Goal: Information Seeking & Learning: Learn about a topic

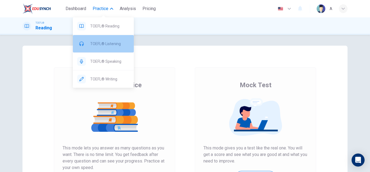
click at [100, 43] on span "TOEFL® Listening" at bounding box center [109, 43] width 39 height 7
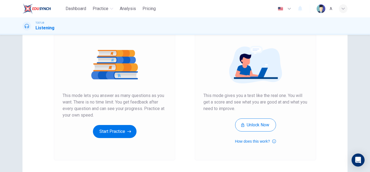
scroll to position [54, 0]
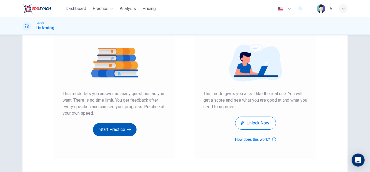
click at [123, 129] on button "Start Practice" at bounding box center [115, 129] width 44 height 13
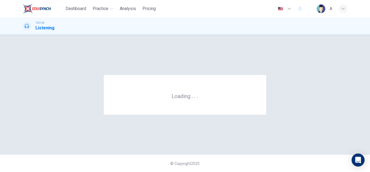
scroll to position [0, 0]
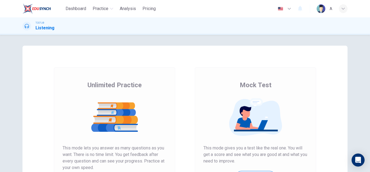
scroll to position [91, 0]
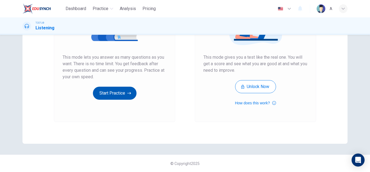
click at [106, 95] on button "Start Practice" at bounding box center [115, 93] width 44 height 13
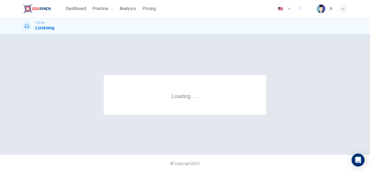
scroll to position [0, 0]
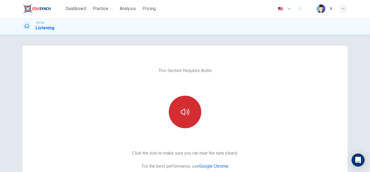
drag, startPoint x: 184, startPoint y: 100, endPoint x: 180, endPoint y: 100, distance: 4.1
click at [181, 101] on button "button" at bounding box center [185, 111] width 33 height 33
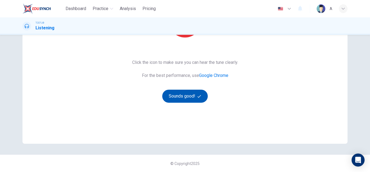
click at [187, 100] on button "Sounds good!" at bounding box center [185, 96] width 46 height 13
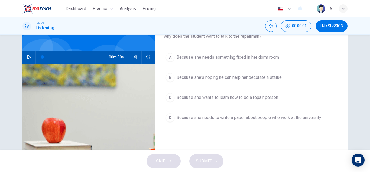
scroll to position [36, 0]
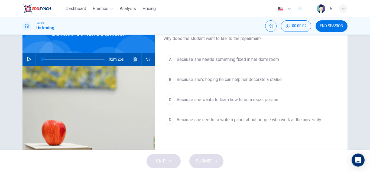
click at [29, 57] on button "button" at bounding box center [29, 59] width 9 height 13
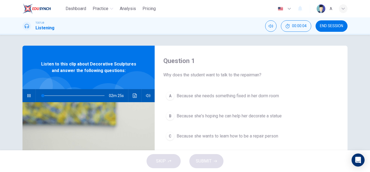
type input "1"
drag, startPoint x: 42, startPoint y: 93, endPoint x: 30, endPoint y: 93, distance: 11.9
click at [30, 93] on div "02m 26s" at bounding box center [89, 95] width 132 height 13
click at [0, 105] on div "Question 1 Why does the student want to talk to the repairman? A Because she ne…" at bounding box center [185, 92] width 370 height 115
drag, startPoint x: 43, startPoint y: 95, endPoint x: 38, endPoint y: 94, distance: 5.3
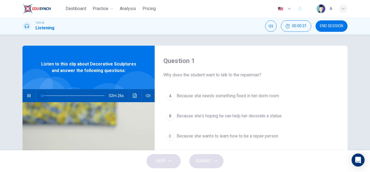
click at [41, 94] on span at bounding box center [42, 95] width 3 height 3
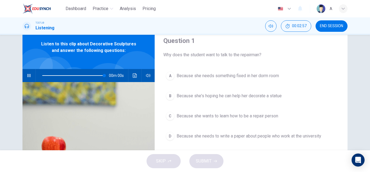
scroll to position [54, 0]
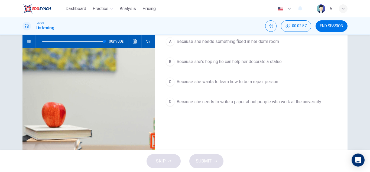
type input "0"
drag, startPoint x: 277, startPoint y: 63, endPoint x: 275, endPoint y: 67, distance: 4.2
click at [276, 65] on button "B Because she's hoping he can help her decorate a statue" at bounding box center [252, 62] width 176 height 14
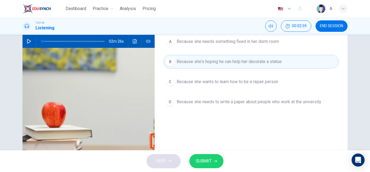
click at [208, 155] on div "SKIP SUBMIT" at bounding box center [185, 161] width 370 height 22
click at [211, 165] on button "SUBMIT" at bounding box center [207, 161] width 34 height 14
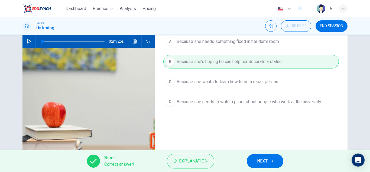
click at [262, 155] on button "NEXT" at bounding box center [265, 161] width 37 height 14
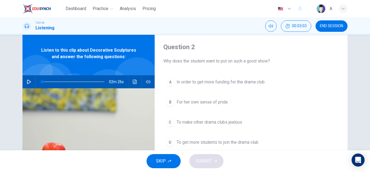
scroll to position [27, 0]
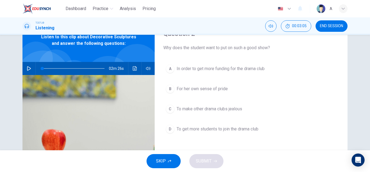
click at [254, 124] on button "D To get more students to join the drama club" at bounding box center [252, 129] width 176 height 14
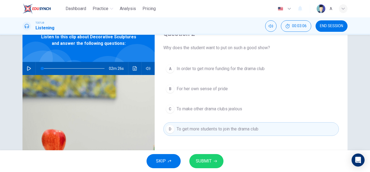
click at [205, 163] on span "SUBMIT" at bounding box center [204, 161] width 16 height 8
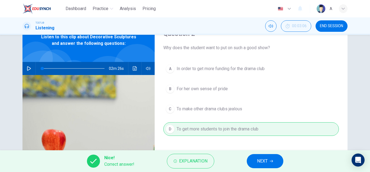
click at [274, 160] on button "NEXT" at bounding box center [265, 161] width 37 height 14
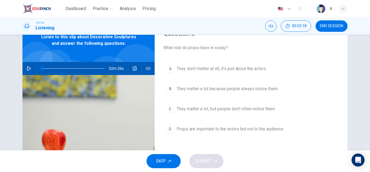
click at [242, 112] on span "They matter a lot, but people don't often notice them" at bounding box center [226, 109] width 98 height 7
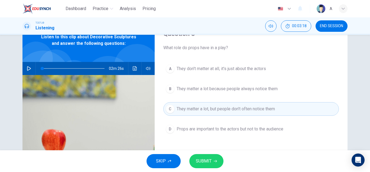
click at [212, 163] on button "SUBMIT" at bounding box center [207, 161] width 34 height 14
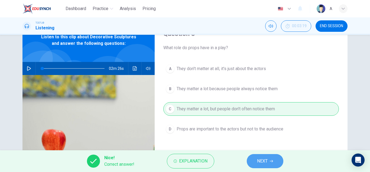
click at [264, 161] on span "NEXT" at bounding box center [262, 161] width 11 height 8
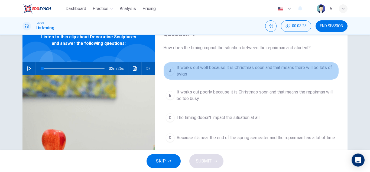
click at [266, 75] on span "It works out well because it is Christmas soon and that means there will be lot…" at bounding box center [257, 70] width 160 height 13
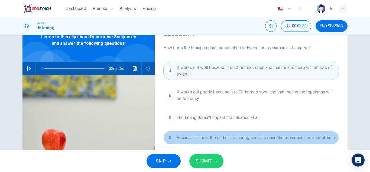
click at [219, 141] on span "Because it's near the end of the spring semester and the repairman has a lot of…" at bounding box center [256, 137] width 159 height 7
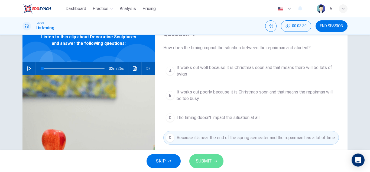
click at [212, 161] on button "SUBMIT" at bounding box center [207, 161] width 34 height 14
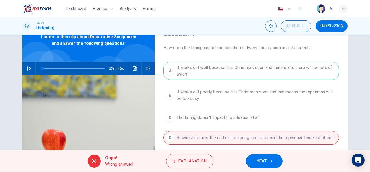
drag, startPoint x: 260, startPoint y: 161, endPoint x: 259, endPoint y: 158, distance: 3.3
click at [260, 158] on span "NEXT" at bounding box center [262, 161] width 11 height 8
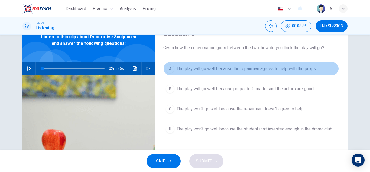
click at [282, 69] on span "The play will go well because the repairman agrees to help with the props" at bounding box center [246, 68] width 139 height 7
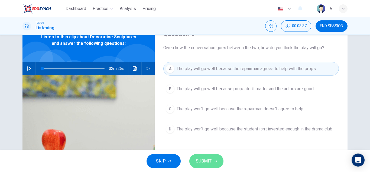
click at [205, 159] on span "SUBMIT" at bounding box center [204, 161] width 16 height 8
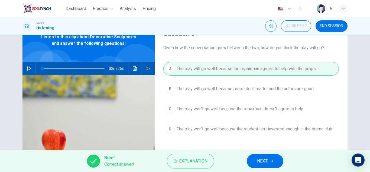
click at [255, 163] on button "NEXT" at bounding box center [265, 161] width 37 height 14
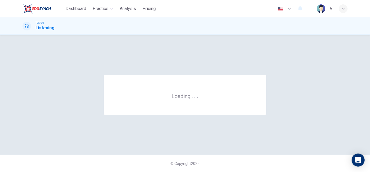
scroll to position [0, 0]
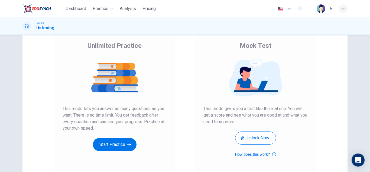
scroll to position [81, 0]
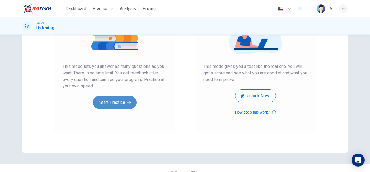
click at [103, 105] on button "Start Practice" at bounding box center [115, 102] width 44 height 13
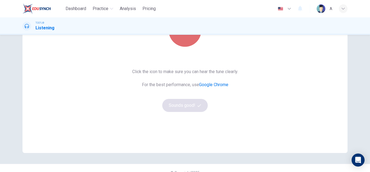
click at [190, 39] on button "button" at bounding box center [185, 30] width 33 height 33
click at [191, 39] on button "button" at bounding box center [185, 30] width 33 height 33
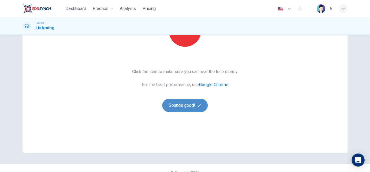
click at [198, 101] on button "Sounds good!" at bounding box center [185, 105] width 46 height 13
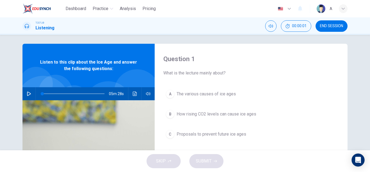
scroll to position [0, 0]
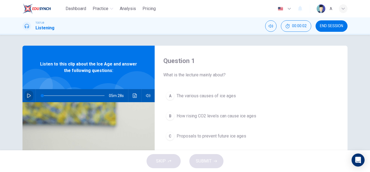
click at [29, 95] on icon "button" at bounding box center [29, 95] width 4 height 4
type input "0"
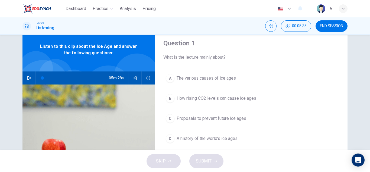
scroll to position [27, 0]
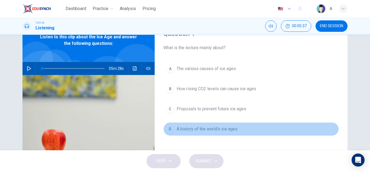
drag, startPoint x: 268, startPoint y: 126, endPoint x: 258, endPoint y: 135, distance: 12.9
click at [267, 126] on button "D A history of the world's ice ages" at bounding box center [252, 129] width 176 height 14
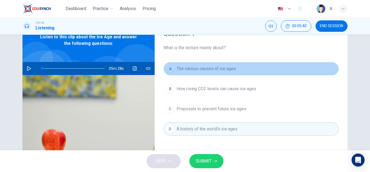
drag, startPoint x: 225, startPoint y: 72, endPoint x: 219, endPoint y: 90, distance: 19.0
click at [224, 72] on button "A The various causes of ice ages" at bounding box center [252, 69] width 176 height 14
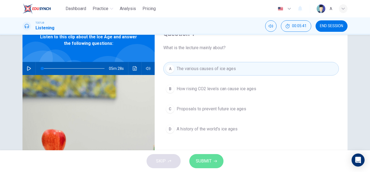
click at [205, 154] on button "SUBMIT" at bounding box center [207, 161] width 34 height 14
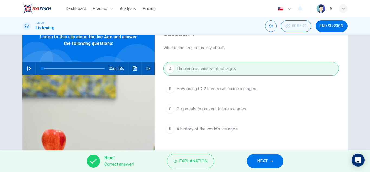
click at [254, 159] on button "NEXT" at bounding box center [265, 161] width 37 height 14
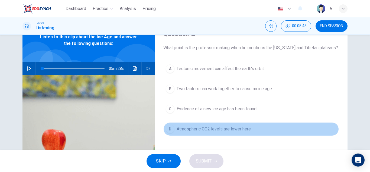
click at [208, 129] on span "Atmospheric CO2 levels are lower here" at bounding box center [214, 129] width 74 height 7
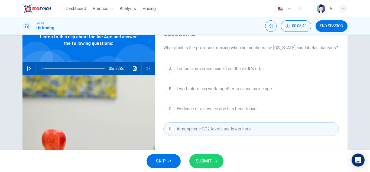
click at [219, 161] on button "SUBMIT" at bounding box center [207, 161] width 34 height 14
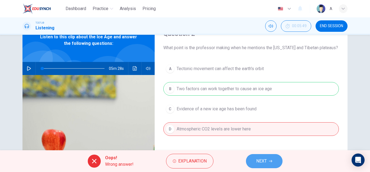
click at [266, 156] on button "NEXT" at bounding box center [264, 161] width 37 height 14
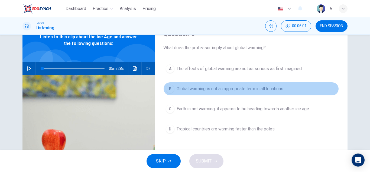
click at [232, 92] on span "Global warming is not an appropriate term in all locations" at bounding box center [230, 88] width 107 height 7
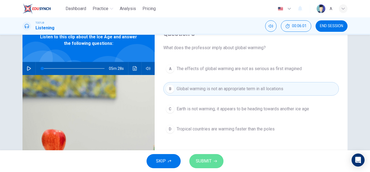
drag, startPoint x: 221, startPoint y: 156, endPoint x: 218, endPoint y: 157, distance: 3.3
click at [218, 157] on button "SUBMIT" at bounding box center [207, 161] width 34 height 14
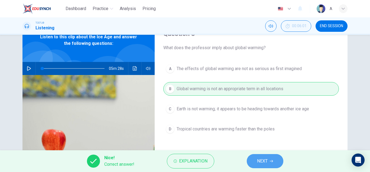
click at [256, 162] on button "NEXT" at bounding box center [265, 161] width 37 height 14
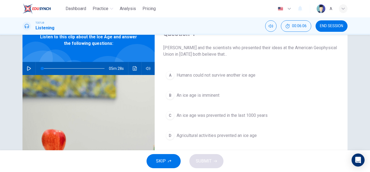
click at [205, 98] on button "B An ice age is imminent" at bounding box center [252, 95] width 176 height 14
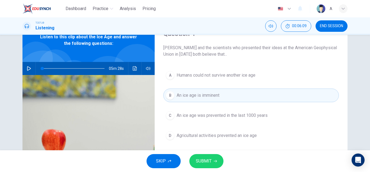
click at [216, 152] on div "SKIP SUBMIT" at bounding box center [185, 161] width 370 height 22
click at [219, 169] on div "SKIP SUBMIT" at bounding box center [185, 161] width 370 height 22
click at [218, 165] on button "SUBMIT" at bounding box center [207, 161] width 34 height 14
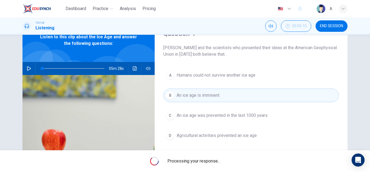
click at [218, 164] on div "Processing your response..." at bounding box center [185, 161] width 370 height 22
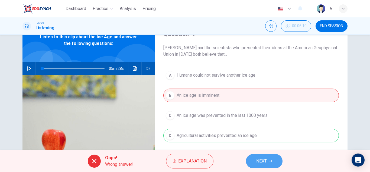
click at [264, 164] on span "NEXT" at bounding box center [262, 161] width 11 height 8
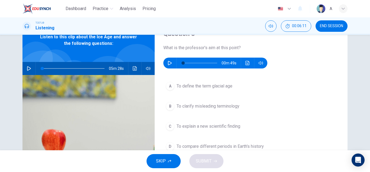
click at [168, 62] on icon "button" at bounding box center [170, 63] width 4 height 4
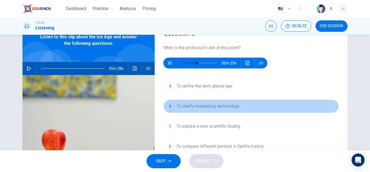
click at [195, 103] on span "To clarify misleading terminology" at bounding box center [208, 106] width 63 height 7
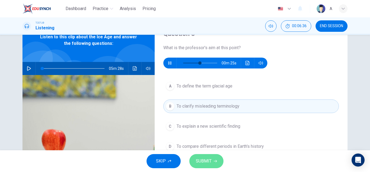
click at [197, 164] on span "SUBMIT" at bounding box center [204, 161] width 16 height 8
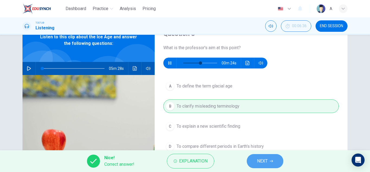
click at [268, 157] on button "NEXT" at bounding box center [265, 161] width 37 height 14
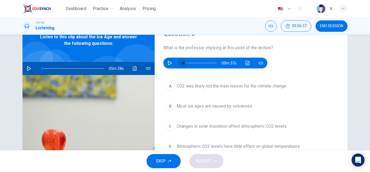
click at [182, 65] on span at bounding box center [183, 62] width 3 height 3
click at [171, 66] on button "button" at bounding box center [170, 63] width 9 height 11
click at [273, 106] on button "B Most ice ages are caused by volcanoes" at bounding box center [252, 106] width 176 height 14
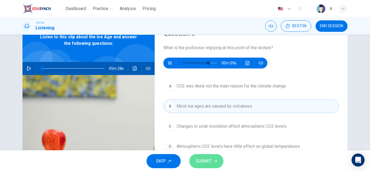
click at [218, 162] on button "SUBMIT" at bounding box center [207, 161] width 34 height 14
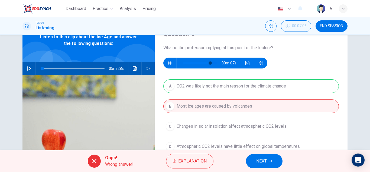
type input "82"
click at [263, 164] on span "NEXT" at bounding box center [262, 161] width 11 height 8
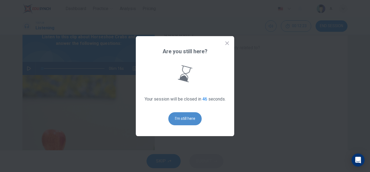
click at [195, 119] on button "I'm still here" at bounding box center [185, 118] width 33 height 13
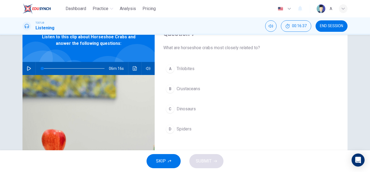
click at [180, 154] on div "SKIP SUBMIT" at bounding box center [185, 161] width 370 height 22
click at [29, 68] on icon "button" at bounding box center [29, 68] width 4 height 4
type input "7"
type input "0"
click at [196, 76] on div "A Trilobites B Crustaceans C Dinosaurs D Spiders" at bounding box center [252, 104] width 176 height 85
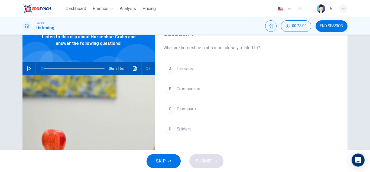
click at [200, 73] on button "A Trilobites" at bounding box center [252, 69] width 176 height 14
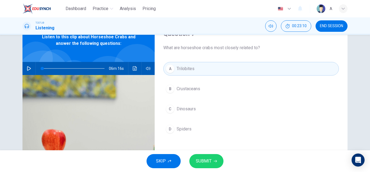
click at [197, 166] on button "SUBMIT" at bounding box center [207, 161] width 34 height 14
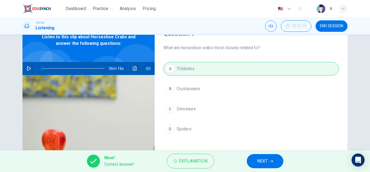
click at [263, 159] on span "NEXT" at bounding box center [262, 161] width 11 height 8
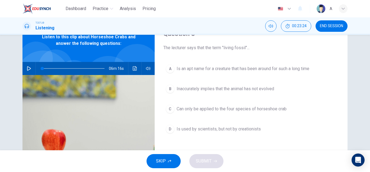
click at [201, 91] on span "Inaccurately implies that the animal has not evolved" at bounding box center [226, 88] width 98 height 7
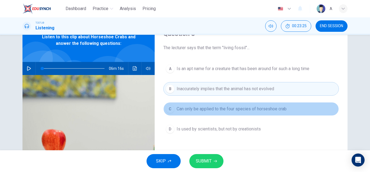
click at [198, 115] on button "C Can only be applied to the four species of horseshoe crab" at bounding box center [252, 109] width 176 height 14
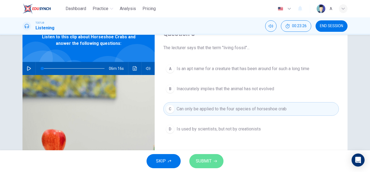
click at [201, 161] on span "SUBMIT" at bounding box center [204, 161] width 16 height 8
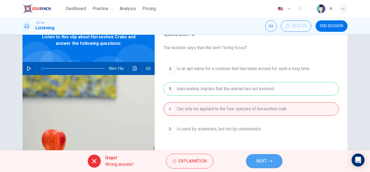
click at [252, 162] on button "NEXT" at bounding box center [264, 161] width 37 height 14
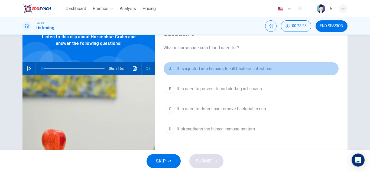
click at [261, 73] on button "A It is injected into humans to kill bacterial infections" at bounding box center [252, 69] width 176 height 14
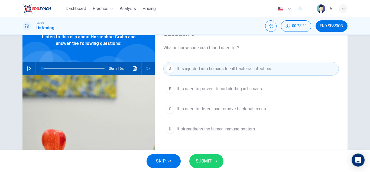
click at [216, 166] on button "SUBMIT" at bounding box center [207, 161] width 34 height 14
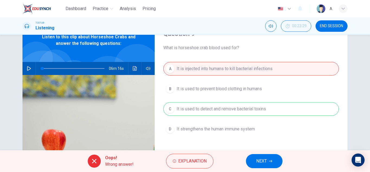
click at [244, 163] on div "Oops! Wrong answer! Explanation NEXT" at bounding box center [185, 161] width 370 height 22
click at [244, 162] on div "Oops! Wrong answer! Explanation NEXT" at bounding box center [185, 161] width 370 height 22
click at [261, 157] on button "NEXT" at bounding box center [264, 161] width 37 height 14
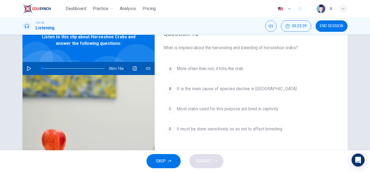
drag, startPoint x: 184, startPoint y: 134, endPoint x: 192, endPoint y: 142, distance: 11.3
click at [189, 135] on button "D It must be done sensitively so as not to affect breeding" at bounding box center [252, 129] width 176 height 14
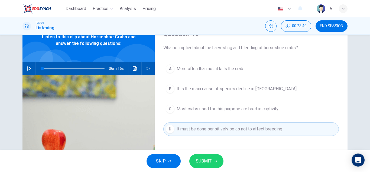
click at [202, 159] on span "SUBMIT" at bounding box center [204, 161] width 16 height 8
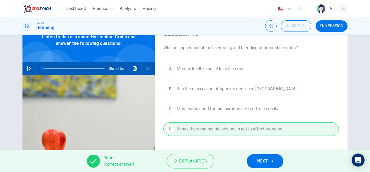
click at [249, 159] on button "NEXT" at bounding box center [265, 161] width 37 height 14
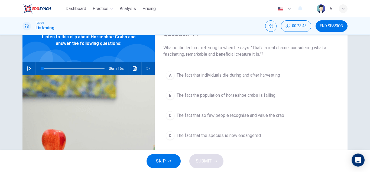
drag, startPoint x: 215, startPoint y: 91, endPoint x: 220, endPoint y: 143, distance: 52.3
click at [215, 92] on button "B The fact the population of horseshoe crabs is falling" at bounding box center [252, 95] width 176 height 14
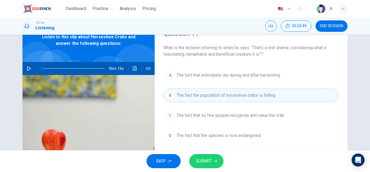
click at [210, 161] on span "SUBMIT" at bounding box center [204, 161] width 16 height 8
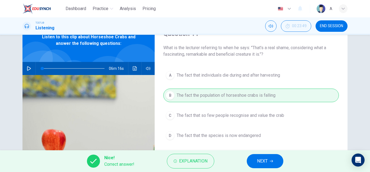
click at [258, 161] on button "NEXT" at bounding box center [265, 161] width 37 height 14
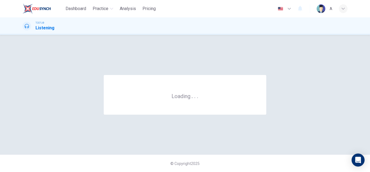
scroll to position [0, 0]
